Goal: Information Seeking & Learning: Learn about a topic

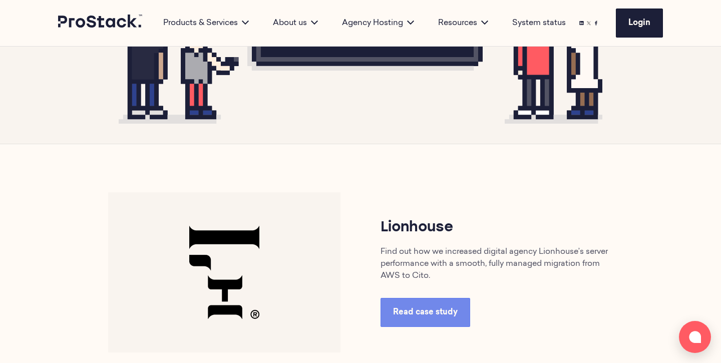
scroll to position [456, 0]
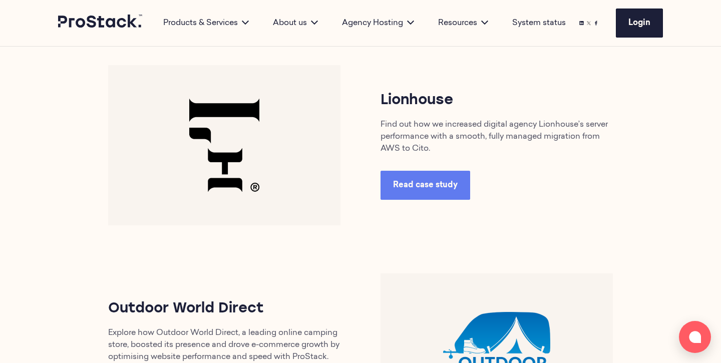
click at [420, 200] on link "Read case study" at bounding box center [426, 185] width 90 height 29
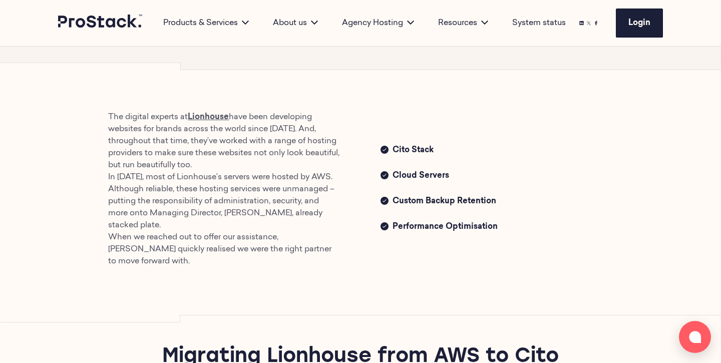
scroll to position [371, 0]
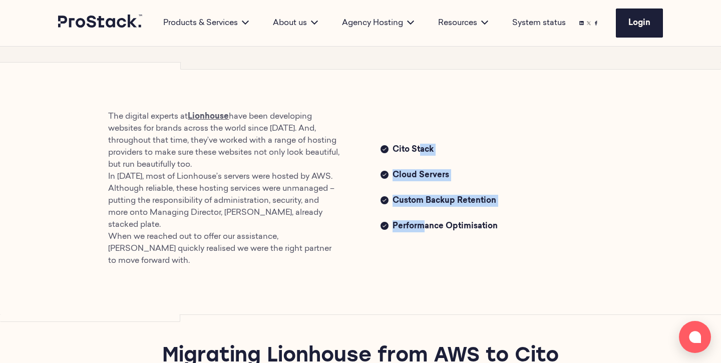
drag, startPoint x: 457, startPoint y: 177, endPoint x: 406, endPoint y: 125, distance: 73.3
click at [407, 126] on div "The digital experts at [GEOGRAPHIC_DATA] have been developing websites for bran…" at bounding box center [360, 189] width 544 height 156
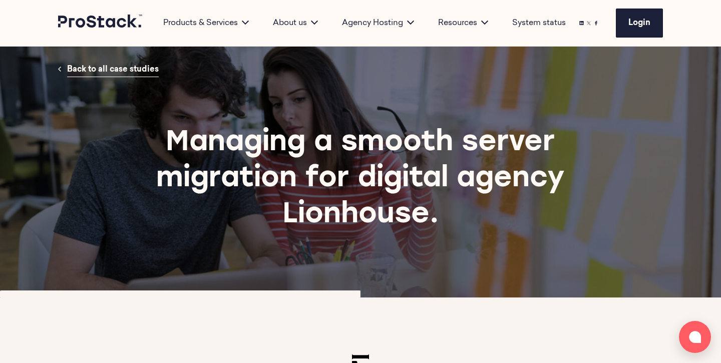
scroll to position [0, 0]
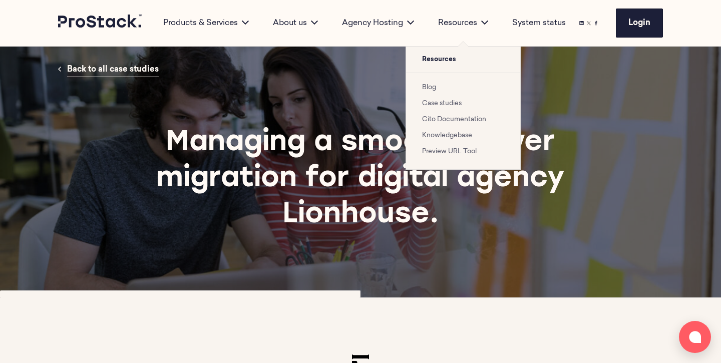
click at [439, 106] on link "Case studies" at bounding box center [442, 103] width 40 height 7
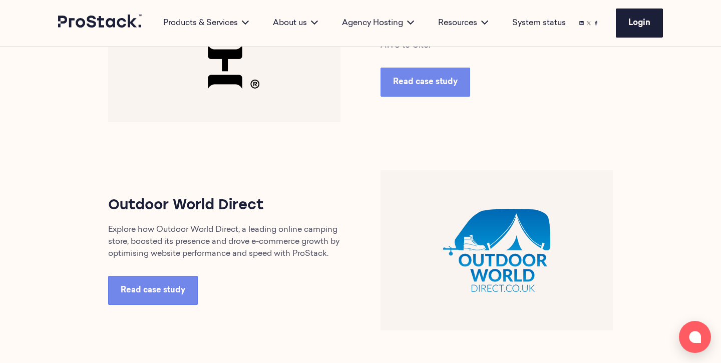
scroll to position [560, 0]
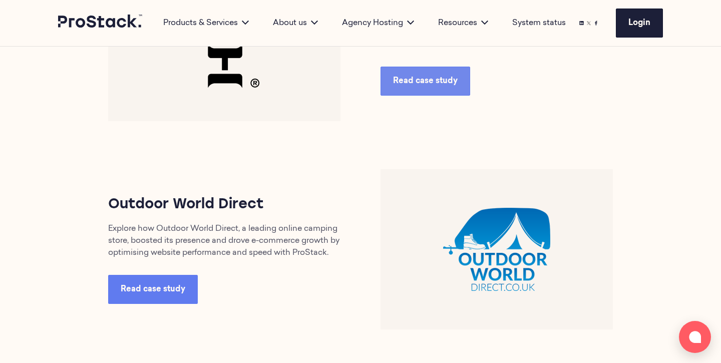
click at [162, 293] on span "Read case study" at bounding box center [153, 289] width 65 height 8
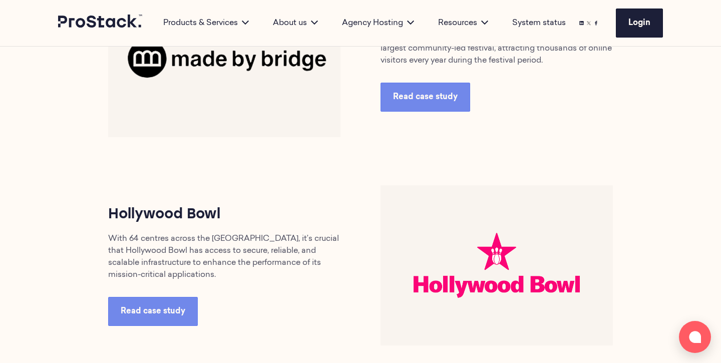
scroll to position [946, 0]
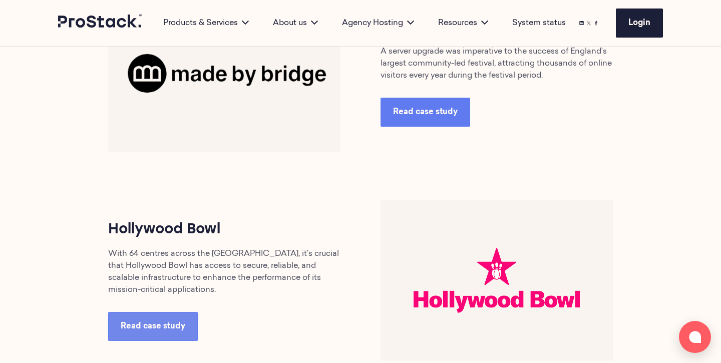
click at [445, 125] on link "Read case study" at bounding box center [426, 112] width 90 height 29
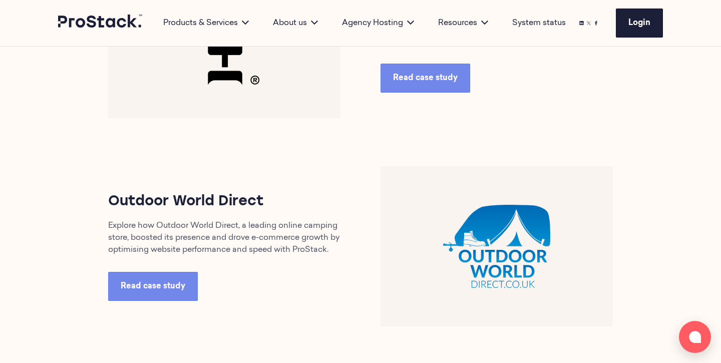
scroll to position [561, 0]
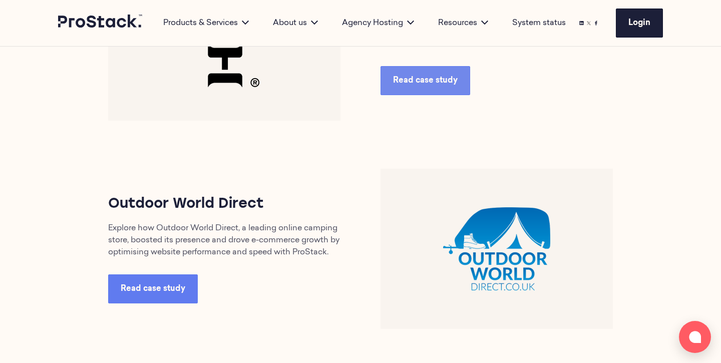
click at [127, 293] on span "Read case study" at bounding box center [153, 289] width 65 height 8
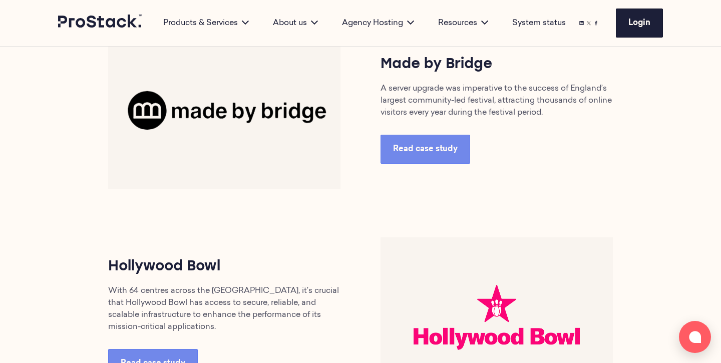
click at [158, 349] on div "Hollywood Bowl With 64 centres across the [GEOGRAPHIC_DATA], it’s crucial that …" at bounding box center [224, 317] width 272 height 121
click at [158, 355] on link "Read case study" at bounding box center [153, 363] width 90 height 29
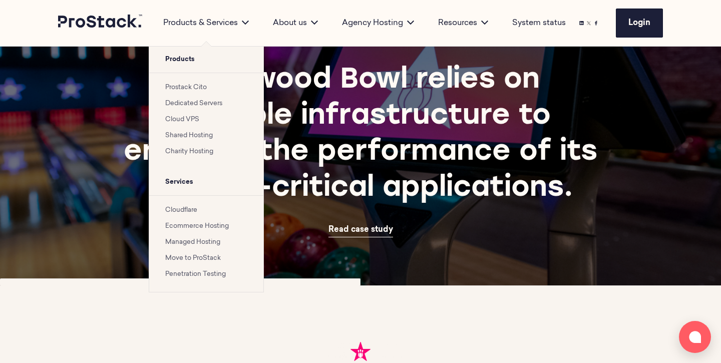
scroll to position [63, 0]
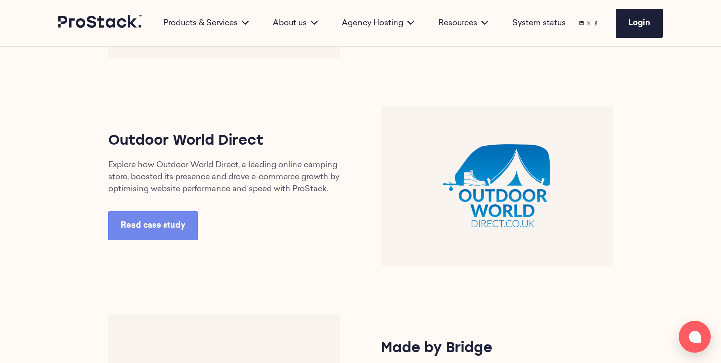
scroll to position [636, 0]
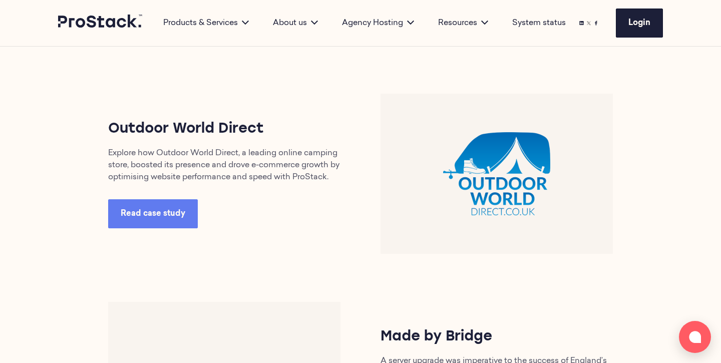
click at [190, 221] on link "Read case study" at bounding box center [153, 213] width 90 height 29
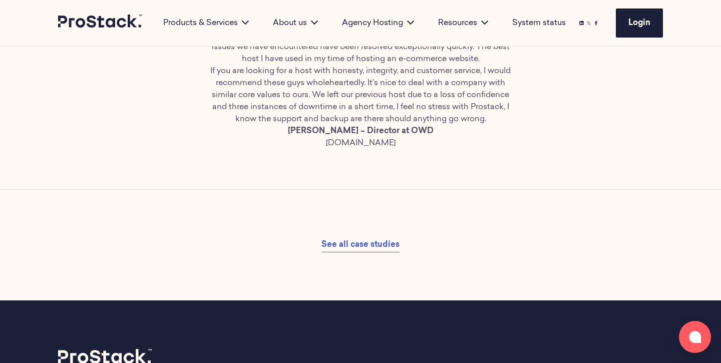
scroll to position [1181, 0]
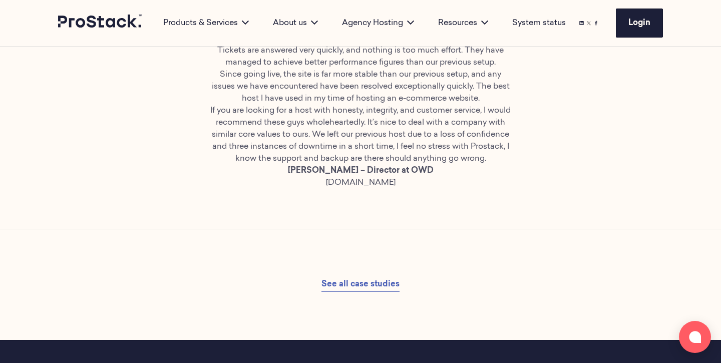
drag, startPoint x: 442, startPoint y: 282, endPoint x: 272, endPoint y: 275, distance: 170.4
click at [272, 189] on p "[PERSON_NAME] – Director at OWD [DOMAIN_NAME]" at bounding box center [360, 177] width 303 height 24
click at [460, 69] on p "Since going live, the site is far more stable than our previous setup, and any …" at bounding box center [360, 87] width 303 height 36
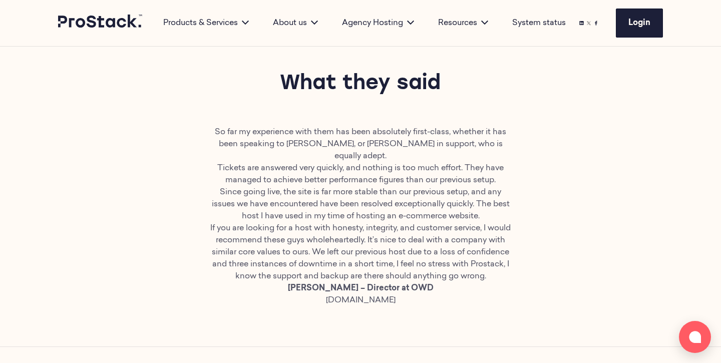
click at [534, 4] on div "System status" at bounding box center [539, 23] width 78 height 46
